Goal: Find specific page/section: Find specific page/section

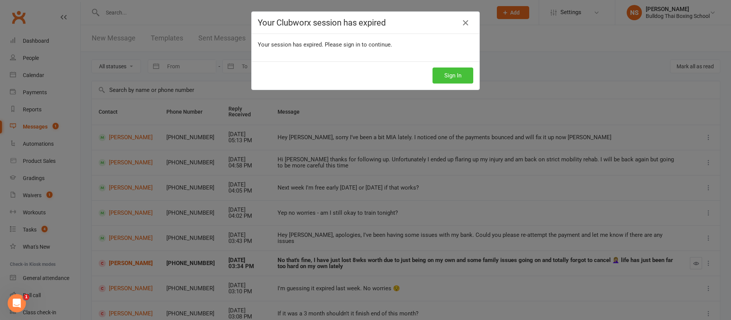
click at [454, 72] on button "Sign In" at bounding box center [453, 75] width 41 height 16
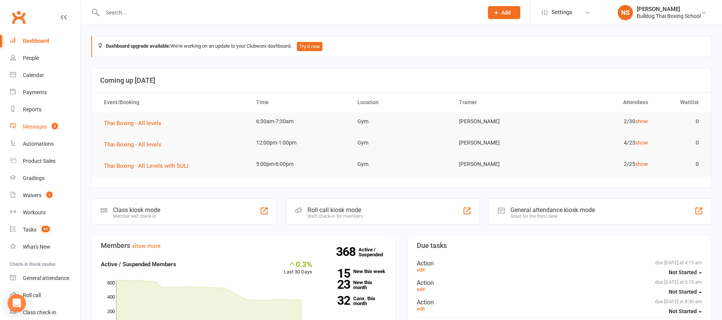
click at [37, 129] on div "Messages" at bounding box center [35, 126] width 24 height 6
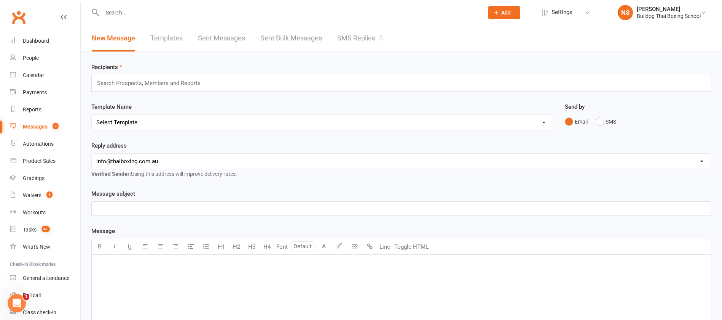
click at [349, 39] on link "SMS Replies 3" at bounding box center [360, 38] width 46 height 26
